Goal: Find specific page/section: Locate a particular part of the current website

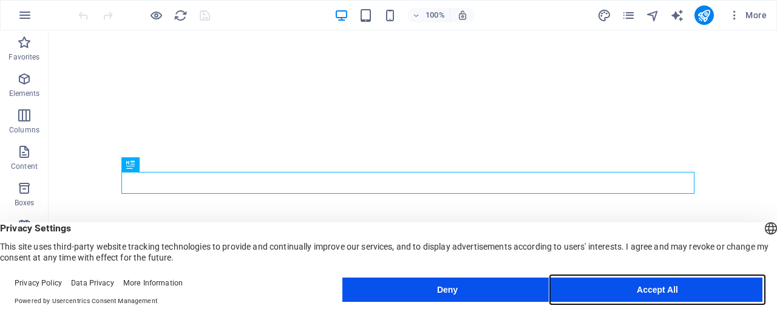
click at [663, 291] on button "Accept All" at bounding box center [658, 290] width 210 height 24
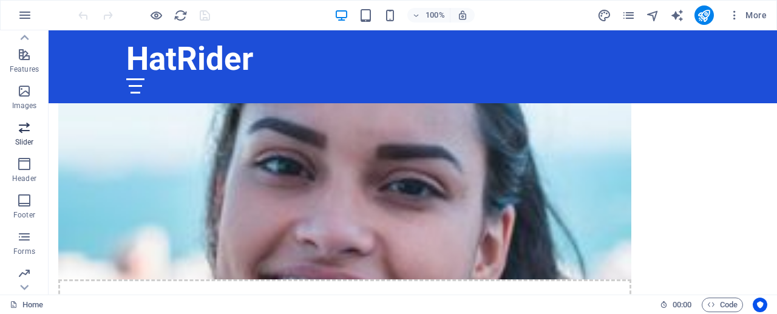
scroll to position [282, 0]
click at [26, 245] on p "Marketing" at bounding box center [23, 249] width 33 height 10
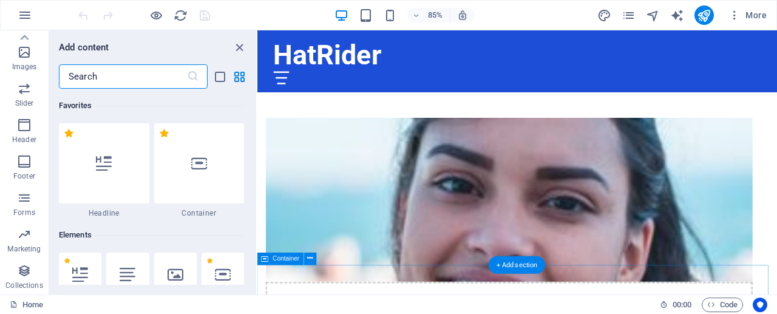
scroll to position [9892, 0]
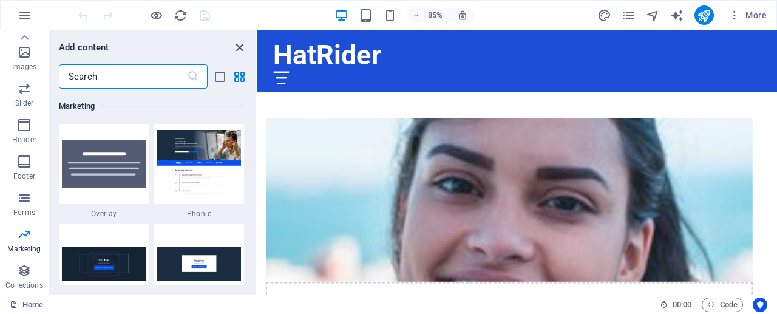
click at [242, 46] on icon "close panel" at bounding box center [240, 48] width 14 height 14
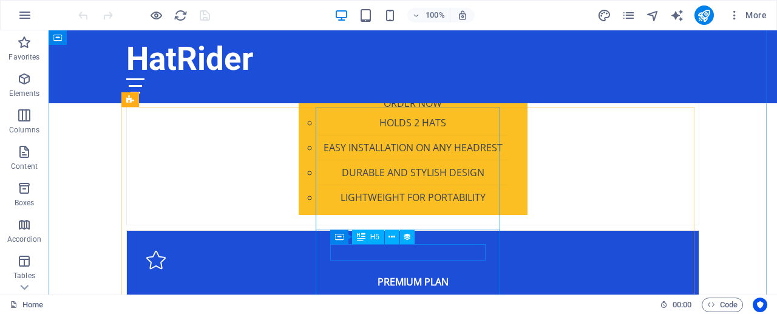
scroll to position [2672, 0]
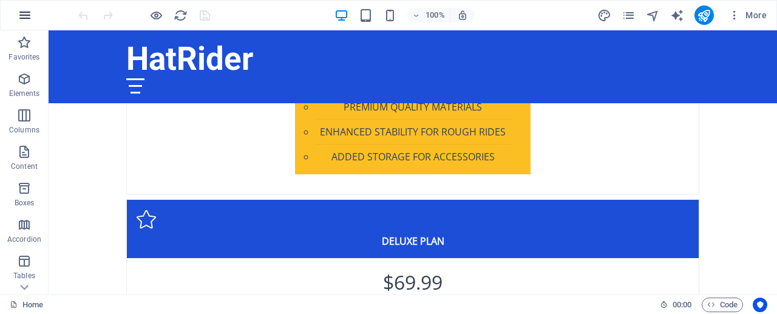
click at [29, 21] on icon "button" at bounding box center [25, 15] width 15 height 15
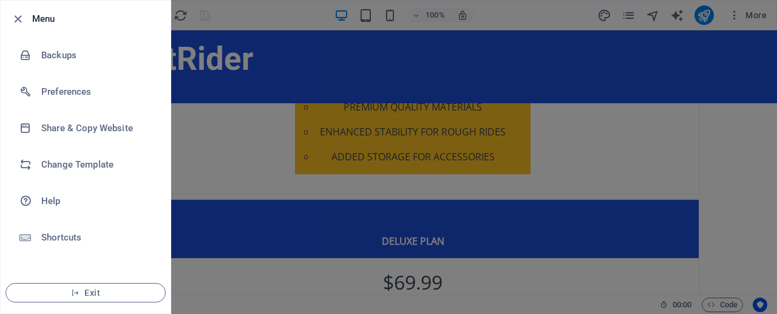
click at [311, 35] on div at bounding box center [388, 157] width 777 height 314
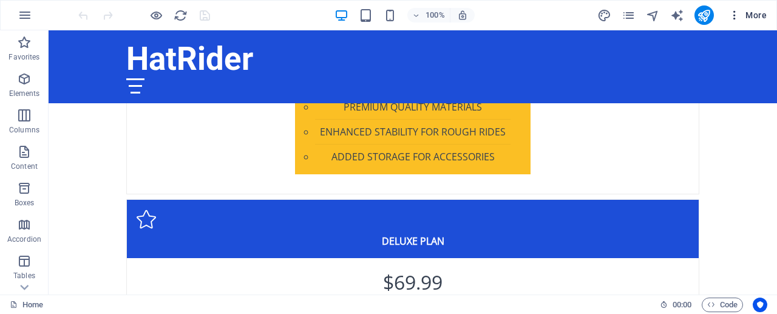
click at [759, 16] on span "More" at bounding box center [748, 15] width 38 height 12
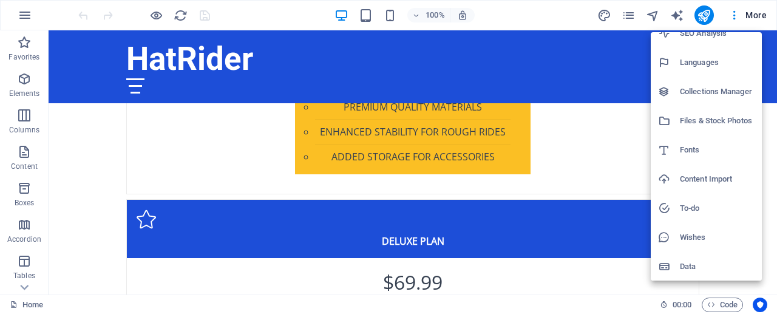
scroll to position [11, 0]
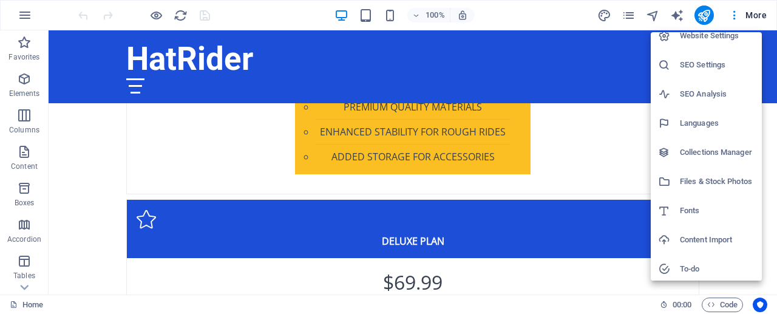
click at [725, 186] on h6 "Files & Stock Photos" at bounding box center [717, 181] width 75 height 15
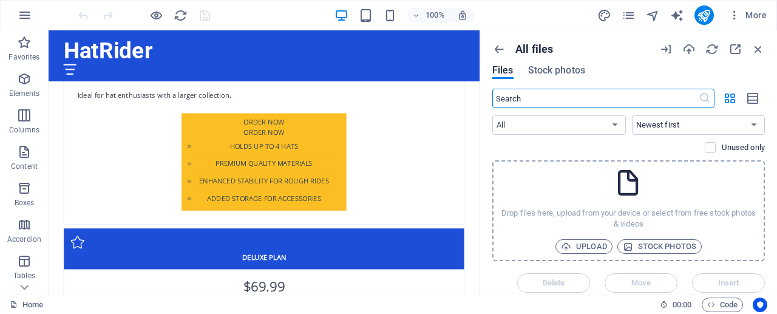
scroll to position [2701, 0]
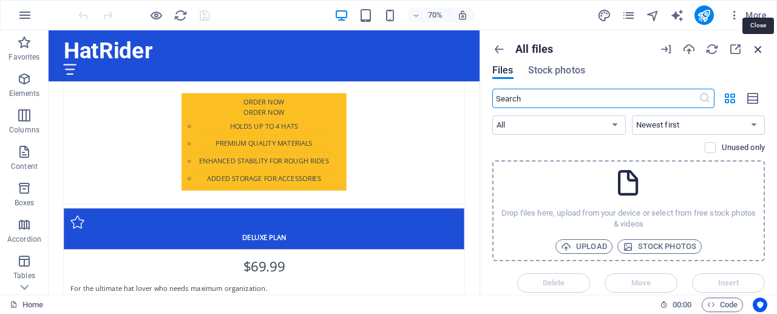
click at [760, 50] on icon "button" at bounding box center [758, 49] width 13 height 13
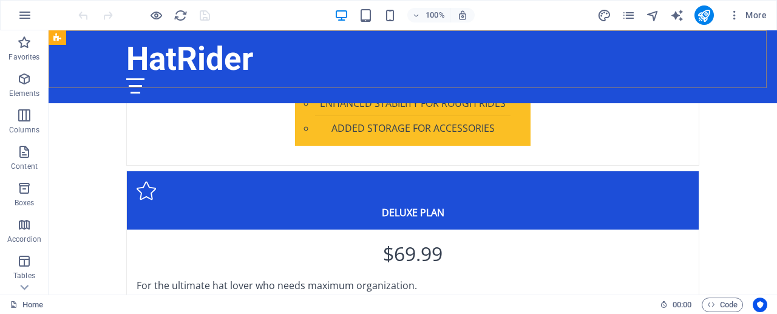
scroll to position [2672, 0]
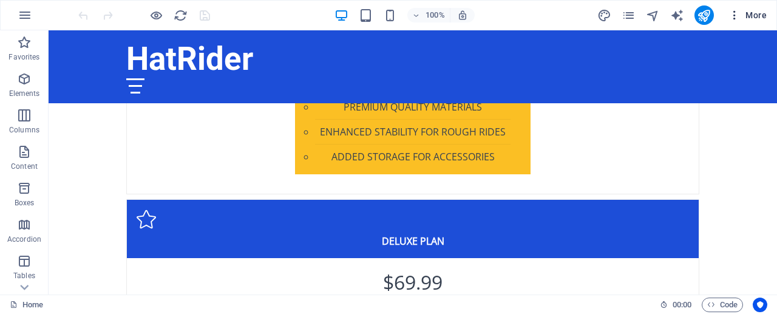
click at [744, 18] on span "More" at bounding box center [748, 15] width 38 height 12
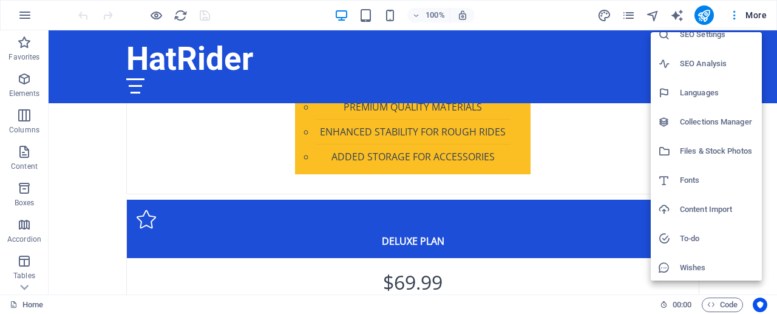
scroll to position [72, 0]
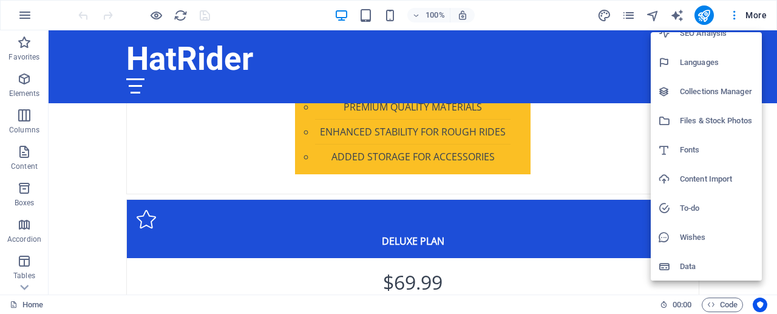
click at [19, 80] on div at bounding box center [388, 157] width 777 height 314
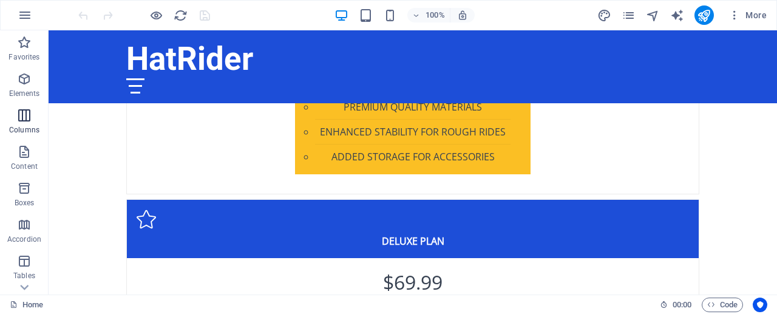
click at [20, 126] on p "Columns" at bounding box center [24, 130] width 30 height 10
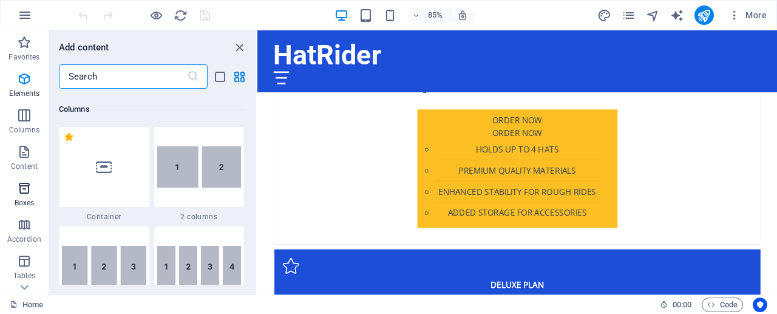
scroll to position [601, 0]
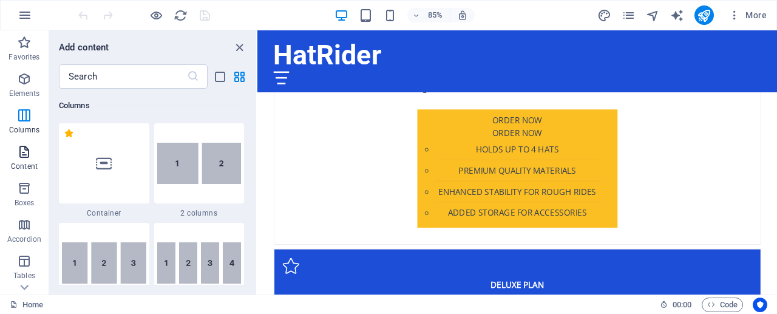
click at [24, 168] on p "Content" at bounding box center [24, 167] width 27 height 10
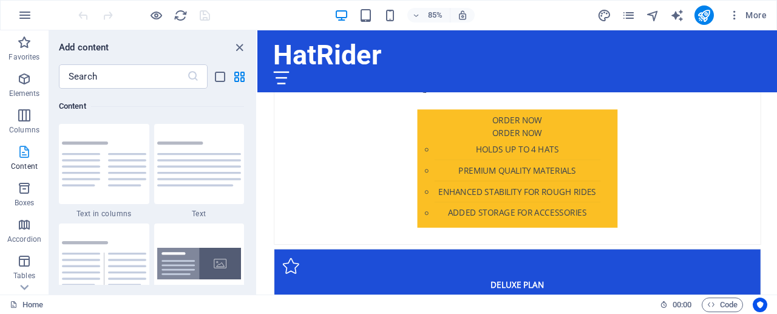
scroll to position [2124, 0]
click at [24, 227] on icon "button" at bounding box center [24, 224] width 15 height 15
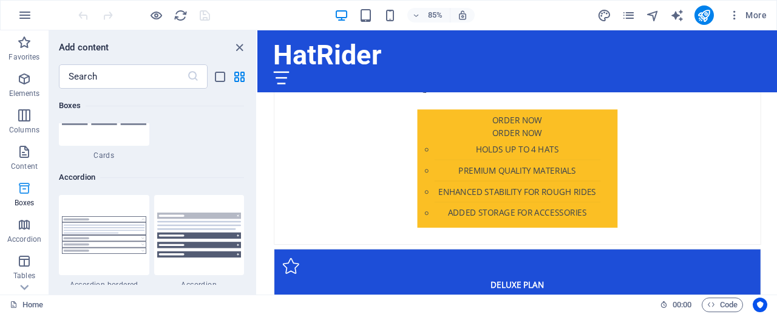
scroll to position [3877, 0]
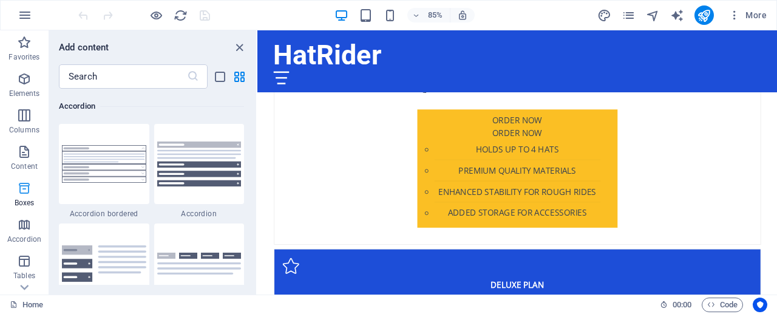
click at [24, 197] on span "Boxes" at bounding box center [24, 195] width 49 height 29
click at [24, 263] on icon "button" at bounding box center [24, 261] width 15 height 15
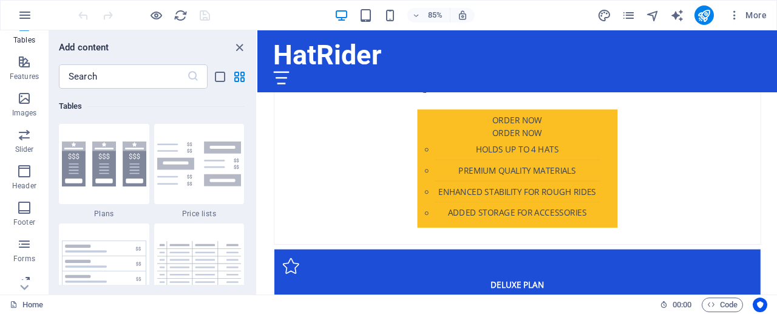
scroll to position [282, 0]
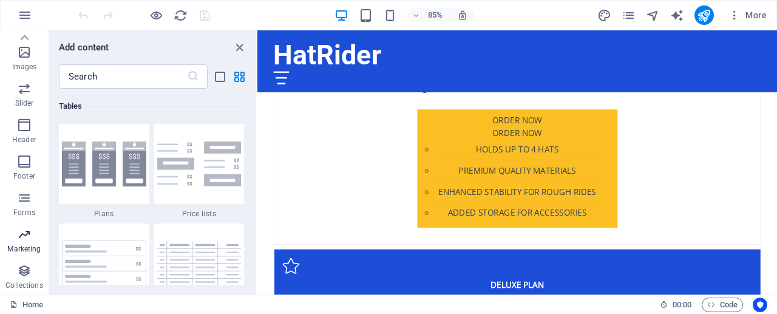
click at [30, 250] on p "Marketing" at bounding box center [23, 249] width 33 height 10
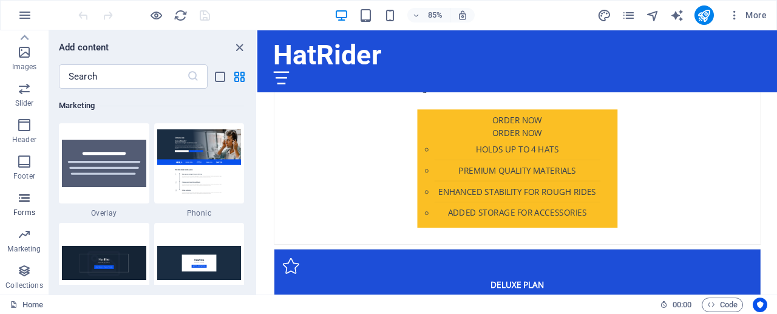
click at [32, 209] on p "Forms" at bounding box center [24, 213] width 22 height 10
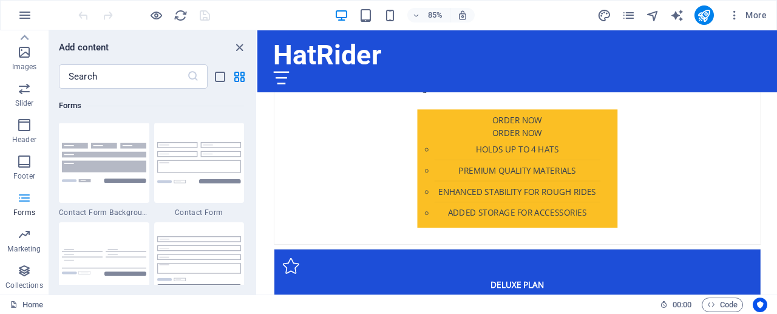
scroll to position [8867, 0]
click at [31, 270] on icon "button" at bounding box center [24, 271] width 15 height 15
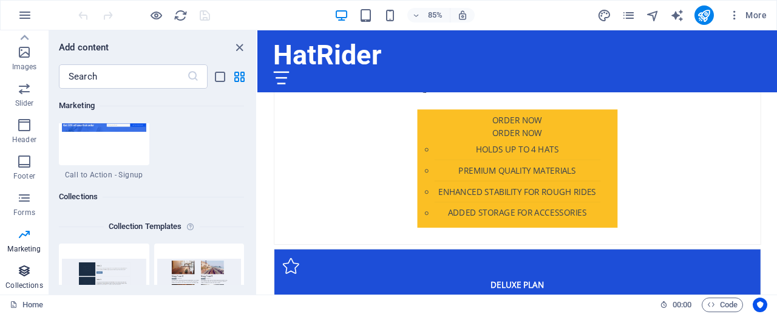
scroll to position [11117, 0]
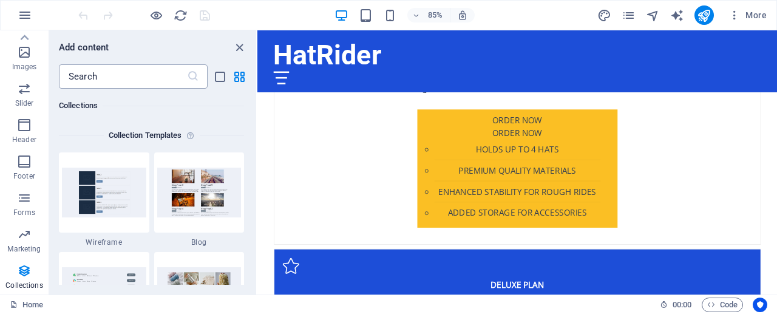
click at [180, 77] on input "text" at bounding box center [123, 76] width 128 height 24
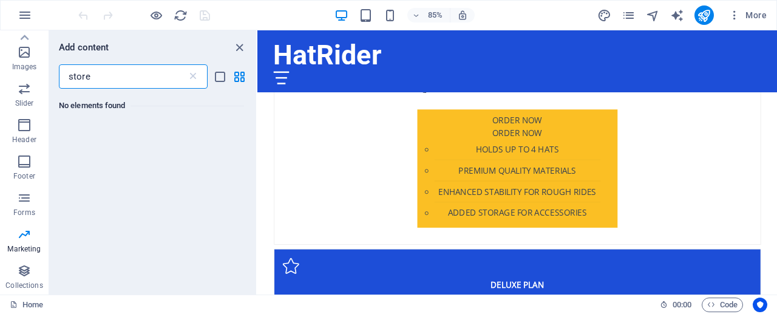
scroll to position [0, 0]
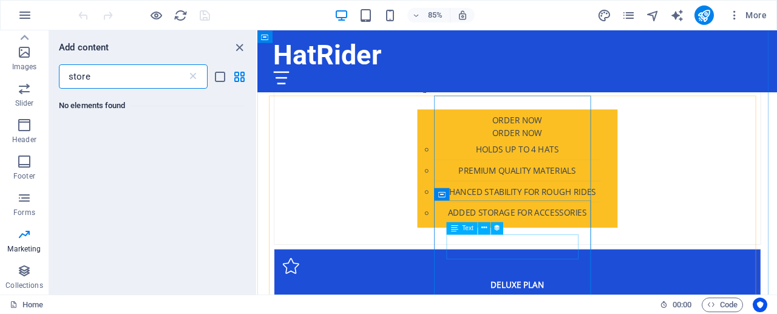
type input "store"
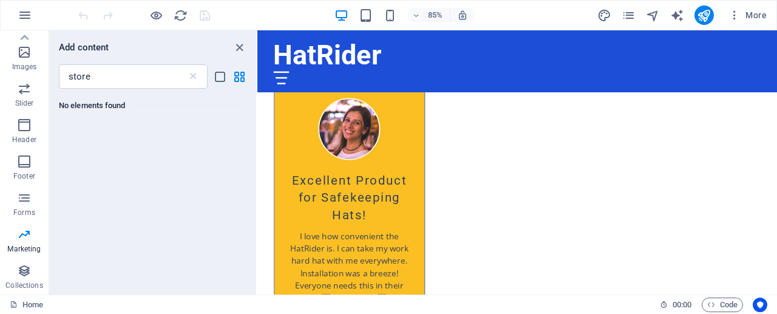
scroll to position [3481, 0]
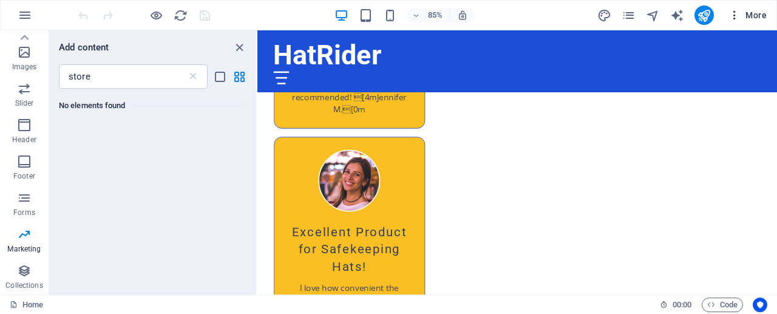
click at [768, 12] on button "More" at bounding box center [748, 14] width 48 height 19
